Goal: Task Accomplishment & Management: Manage account settings

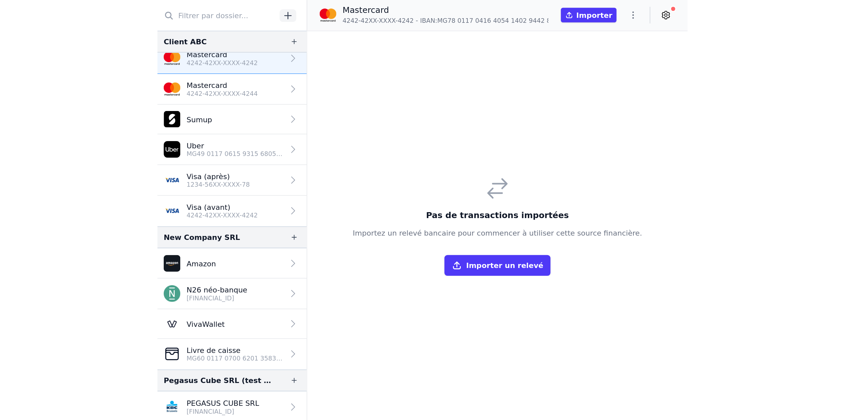
scroll to position [47, 0]
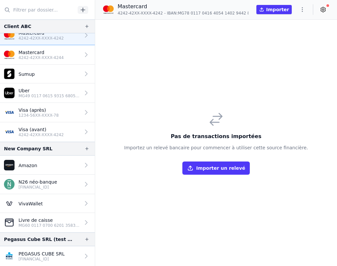
click at [56, 255] on p "PEGASUS CUBE SRL" at bounding box center [41, 254] width 46 height 7
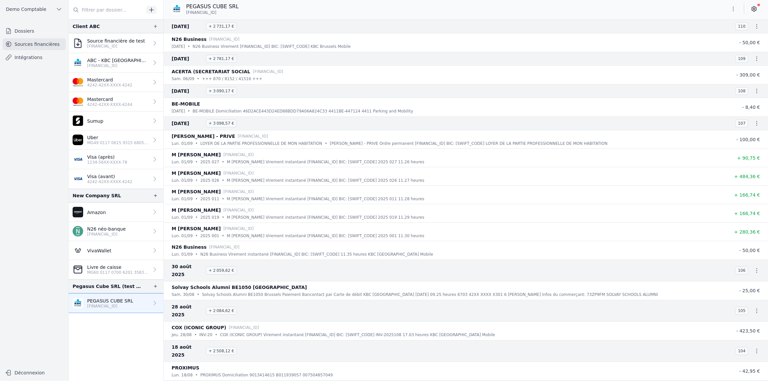
click at [336, 7] on icon "button" at bounding box center [733, 9] width 7 height 7
click at [336, 36] on button "Exporter" at bounding box center [718, 35] width 48 height 12
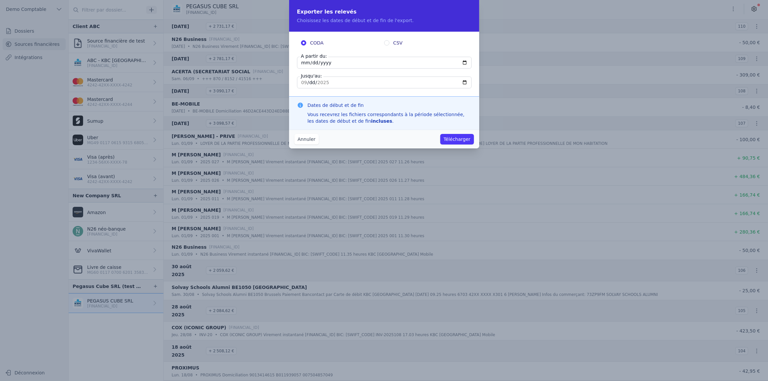
click at [324, 64] on input "[DATE]" at bounding box center [384, 63] width 175 height 12
type input "[DATE]"
click at [336, 45] on label "CSV" at bounding box center [425, 43] width 83 height 7
click at [336, 45] on input "CSV" at bounding box center [386, 42] width 5 height 5
radio input "true"
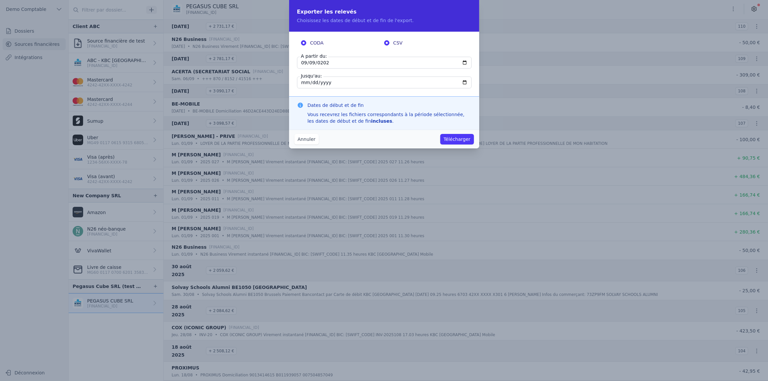
radio input "false"
click at [336, 141] on button "Télécharger" at bounding box center [456, 139] width 33 height 11
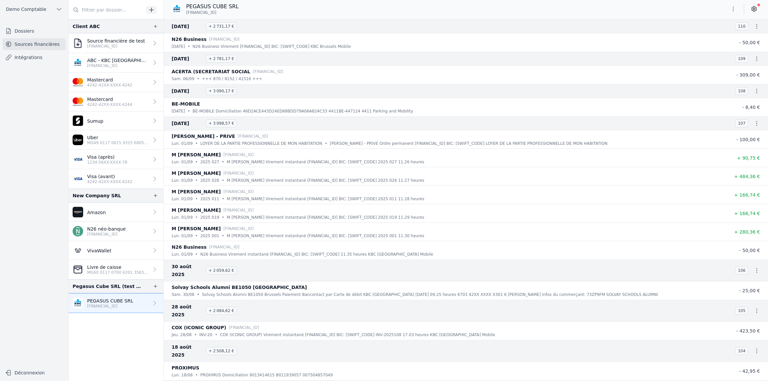
click at [33, 33] on link "Dossiers" at bounding box center [34, 31] width 63 height 12
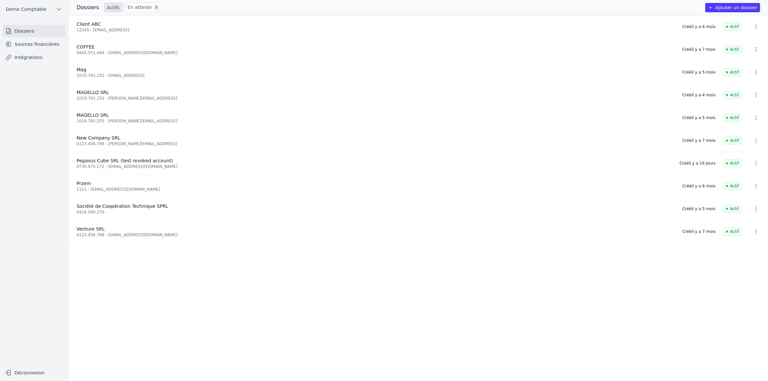
click at [336, 8] on button "Ajouter un dossier" at bounding box center [732, 7] width 55 height 9
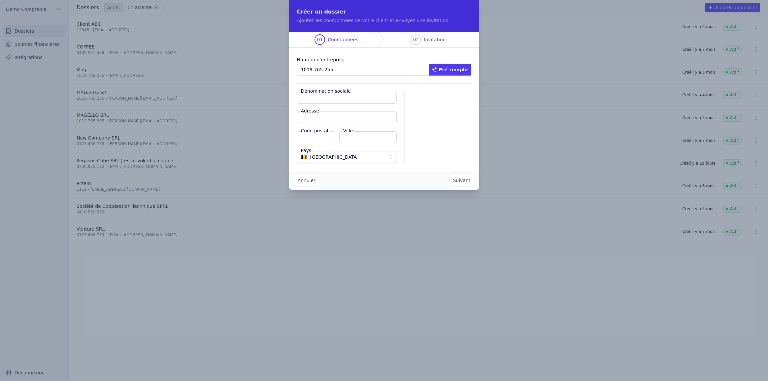
type input "1019.765.255"
click at [336, 70] on button "Pré-remplir" at bounding box center [450, 70] width 42 height 12
type input "MAGELLO SRL"
type input "[GEOGRAPHIC_DATA] 30/16"
type input "1050"
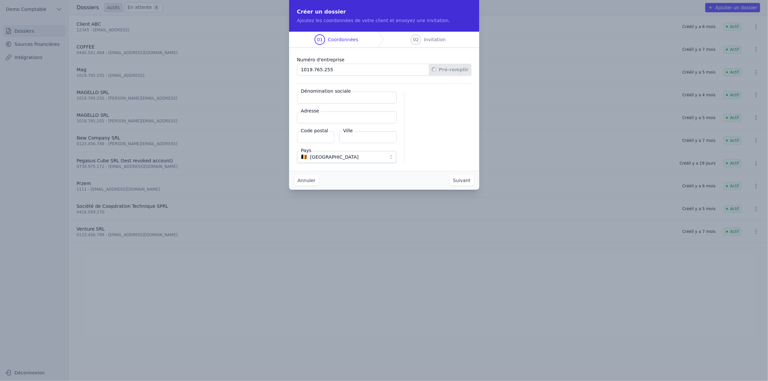
type input "Ixelles"
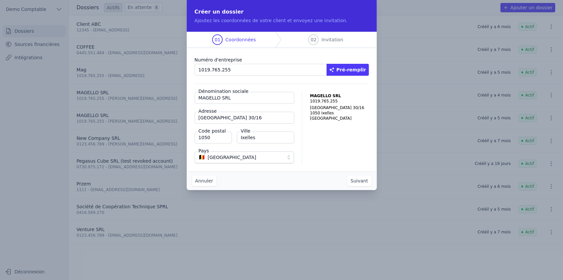
click at [336, 182] on button "Suivant" at bounding box center [360, 180] width 24 height 11
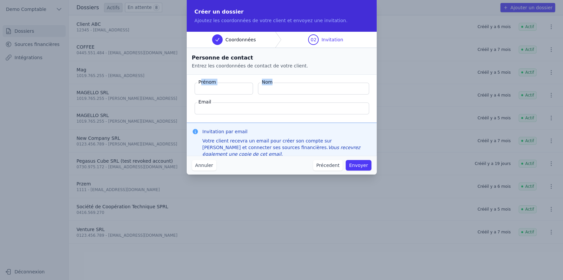
drag, startPoint x: 201, startPoint y: 82, endPoint x: 284, endPoint y: 83, distance: 82.9
click at [284, 83] on div "Prénom Nom" at bounding box center [282, 89] width 174 height 12
drag, startPoint x: 201, startPoint y: 101, endPoint x: 223, endPoint y: 102, distance: 21.5
click at [223, 102] on fieldset "Prénom Nom Email" at bounding box center [282, 99] width 190 height 48
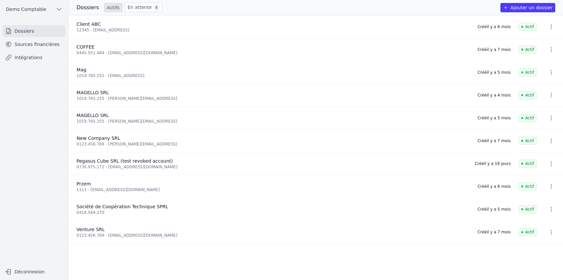
click at [32, 46] on link "Sources financières" at bounding box center [34, 44] width 63 height 12
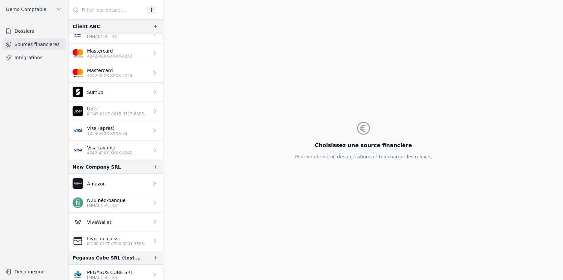
scroll to position [31, 0]
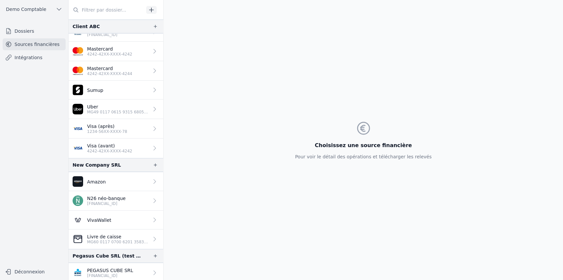
click at [100, 266] on p "PEGASUS CUBE SRL" at bounding box center [110, 270] width 46 height 7
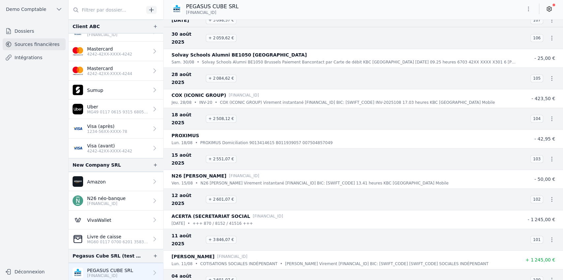
scroll to position [242, 0]
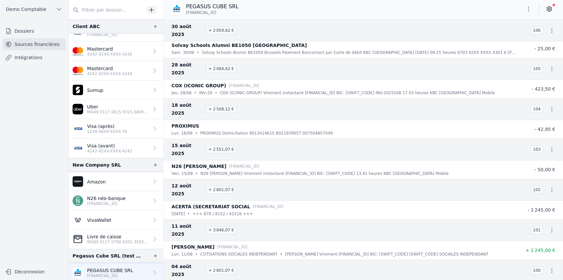
click at [336, 11] on icon at bounding box center [549, 9] width 7 height 7
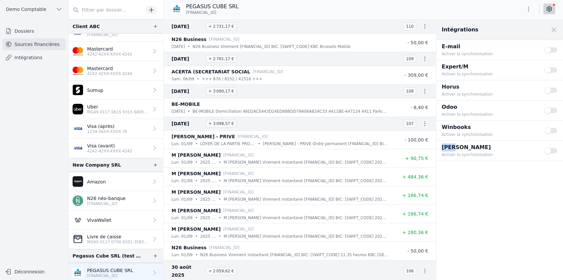
drag, startPoint x: 440, startPoint y: 146, endPoint x: 459, endPoint y: 145, distance: 19.2
click at [336, 145] on div "[PERSON_NAME] Activer la synchronisation Use setting" at bounding box center [500, 151] width 127 height 20
click at [336, 151] on button "Use setting" at bounding box center [551, 150] width 13 height 7
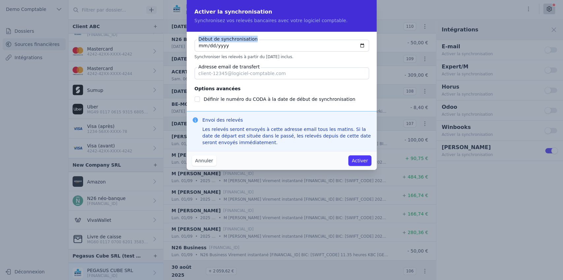
drag, startPoint x: 198, startPoint y: 39, endPoint x: 257, endPoint y: 41, distance: 58.8
click at [257, 41] on div "Début de synchronisation [DATE] Synchroniser les relevés à partir du [DATE] inc…" at bounding box center [282, 50] width 174 height 20
click at [224, 45] on input "[DATE]" at bounding box center [282, 46] width 175 height 12
click at [336, 45] on input "[DATE]" at bounding box center [282, 46] width 175 height 12
type input "[DATE]"
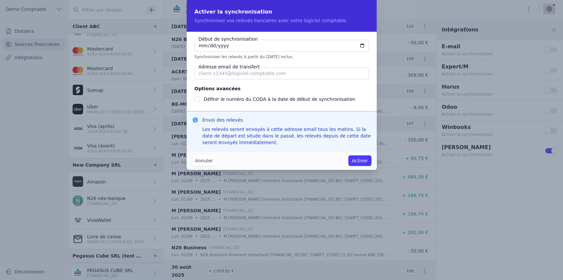
checkbox input "false"
type input "[DATE]"
click at [227, 76] on input "Adresse email de transfert" at bounding box center [282, 73] width 175 height 12
drag, startPoint x: 201, startPoint y: 66, endPoint x: 252, endPoint y: 68, distance: 50.9
click at [252, 68] on label "Adresse email de transfert" at bounding box center [229, 66] width 64 height 7
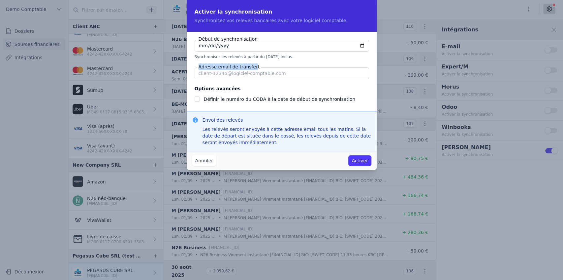
click at [202, 159] on button "Annuler" at bounding box center [204, 160] width 24 height 11
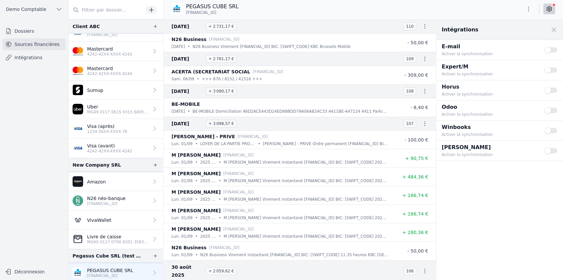
click at [98, 144] on p "Visa (avant)" at bounding box center [109, 145] width 45 height 7
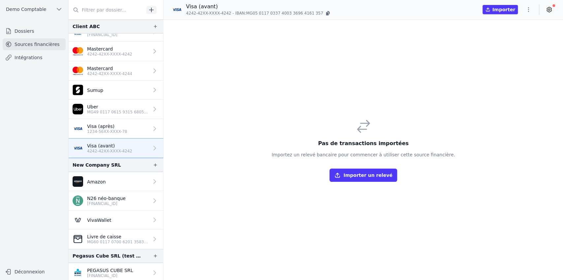
click at [336, 177] on button "Importer un relevé" at bounding box center [363, 174] width 67 height 13
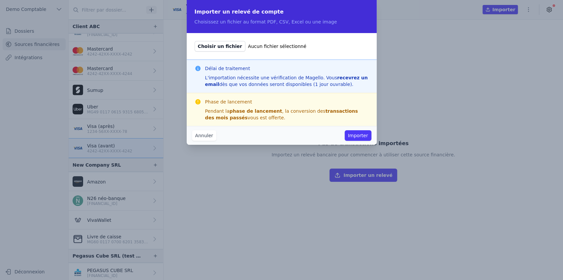
click at [202, 136] on button "Annuler" at bounding box center [204, 135] width 24 height 11
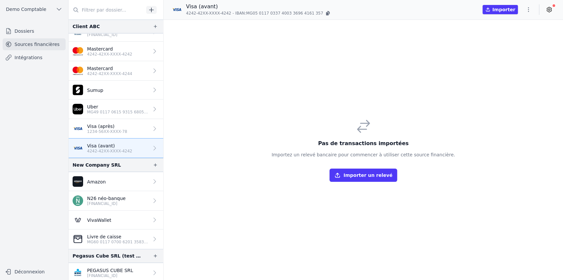
click at [109, 129] on p "1234-56XX-XXXX-78" at bounding box center [107, 131] width 40 height 5
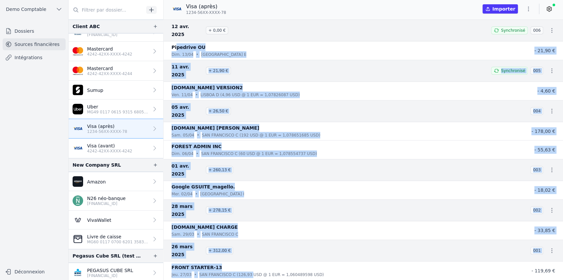
drag, startPoint x: 175, startPoint y: 36, endPoint x: 245, endPoint y: 225, distance: 202.4
click at [245, 225] on nav "[DATE] + 0,00 € Synchronisé 006 Pipedrive OU [DATE] • [GEOGRAPHIC_DATA] E - 21,…" at bounding box center [364, 149] width 400 height 260
click at [246, 239] on nav "[DATE] + 0,00 € Synchronisé 006 Pipedrive OU [DATE] • [GEOGRAPHIC_DATA] E - 21,…" at bounding box center [364, 149] width 400 height 260
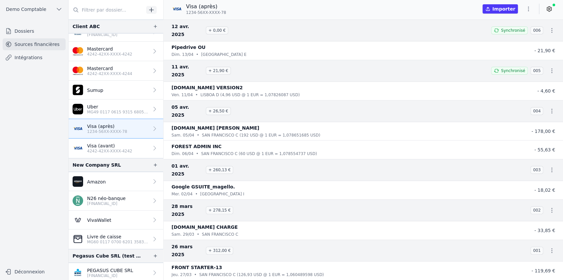
click at [246, 239] on nav "[DATE] + 0,00 € Synchronisé 006 Pipedrive OU [DATE] • [GEOGRAPHIC_DATA] E - 21,…" at bounding box center [364, 149] width 400 height 260
click at [336, 10] on icon at bounding box center [549, 9] width 7 height 7
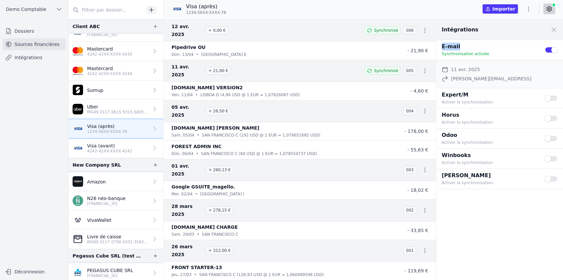
drag, startPoint x: 440, startPoint y: 44, endPoint x: 473, endPoint y: 45, distance: 33.0
click at [336, 45] on div "E-mail Synchronisation activée Use setting" at bounding box center [500, 50] width 127 height 20
drag, startPoint x: 444, startPoint y: 175, endPoint x: 459, endPoint y: 173, distance: 15.3
click at [336, 173] on p "[PERSON_NAME]" at bounding box center [489, 175] width 95 height 8
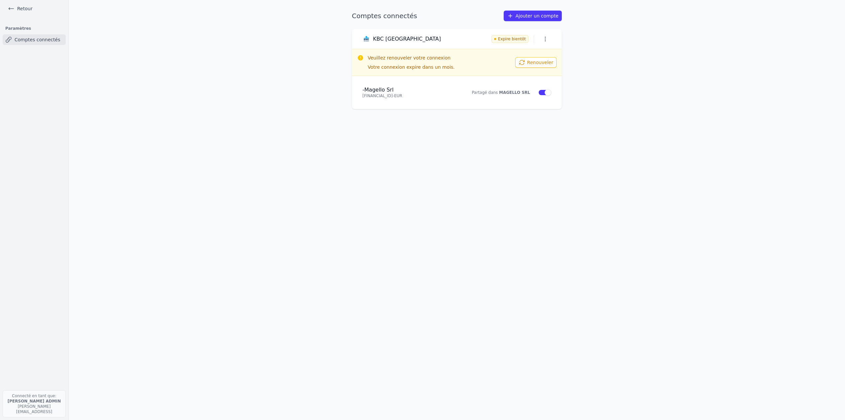
click at [28, 10] on link "Retour" at bounding box center [20, 8] width 30 height 9
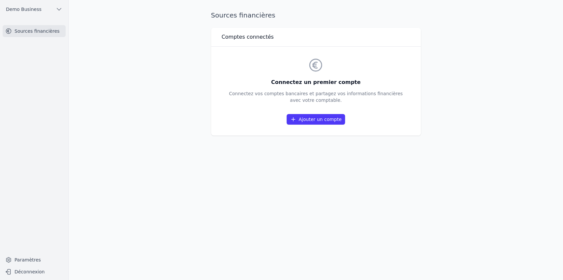
click at [326, 122] on link "Ajouter un compte" at bounding box center [316, 119] width 58 height 11
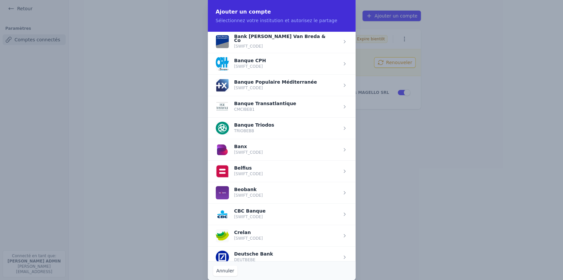
scroll to position [154, 0]
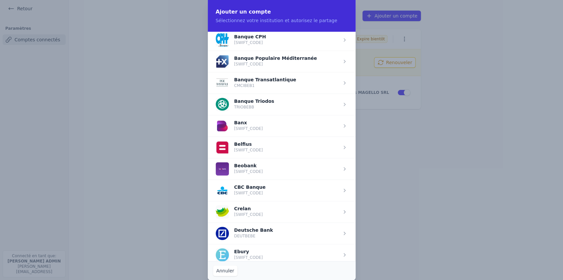
click at [254, 146] on span "button" at bounding box center [282, 146] width 148 height 21
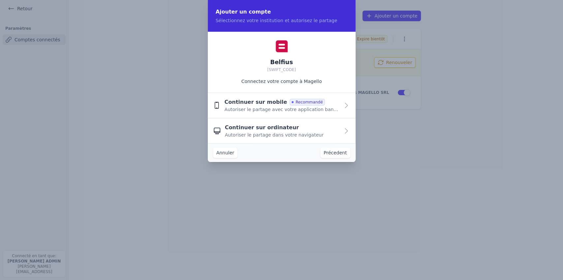
click at [260, 108] on span "Autoriser le partage avec votre application bancaire" at bounding box center [281, 109] width 115 height 7
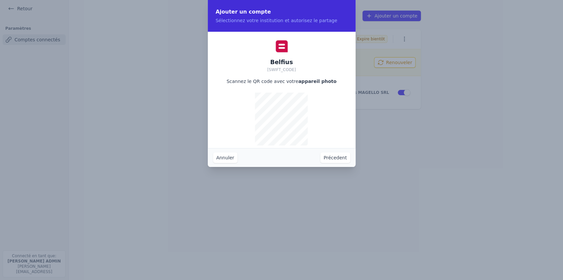
click at [334, 160] on button "Précedent" at bounding box center [336, 157] width 30 height 11
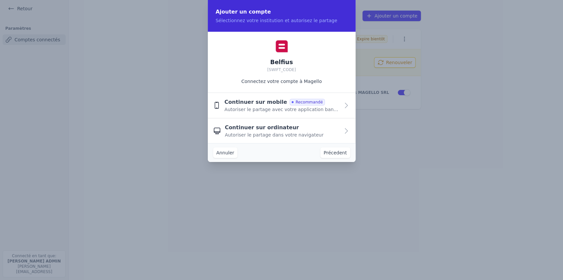
click at [229, 156] on button "Annuler" at bounding box center [225, 152] width 24 height 11
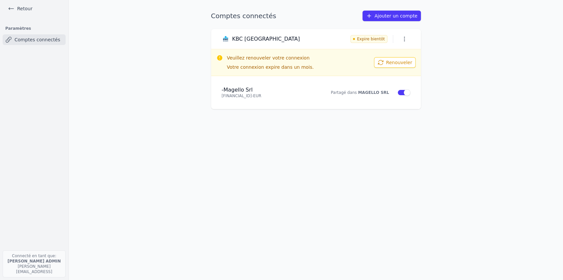
click at [21, 9] on link "Retour" at bounding box center [20, 8] width 30 height 9
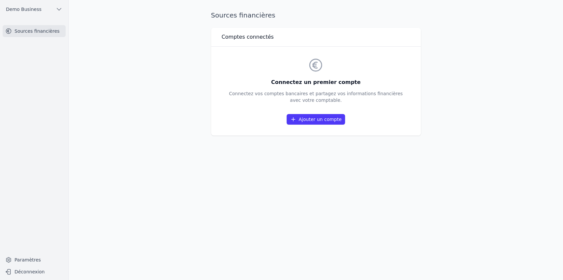
click at [312, 119] on link "Ajouter un compte" at bounding box center [316, 119] width 58 height 11
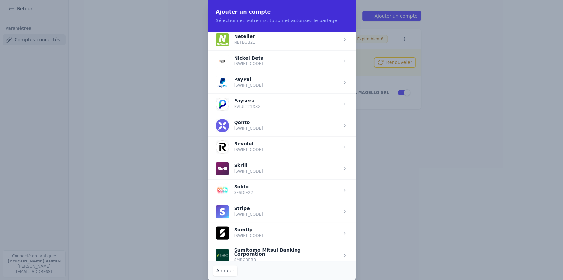
scroll to position [706, 0]
